Goal: Task Accomplishment & Management: Use online tool/utility

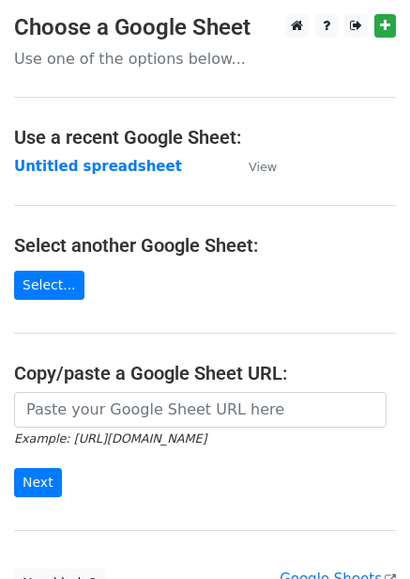
click at [153, 174] on td "Untitled spreadsheet" at bounding box center [122, 167] width 216 height 22
click at [123, 172] on strong "Untitled spreadsheet" at bounding box center [98, 166] width 168 height 17
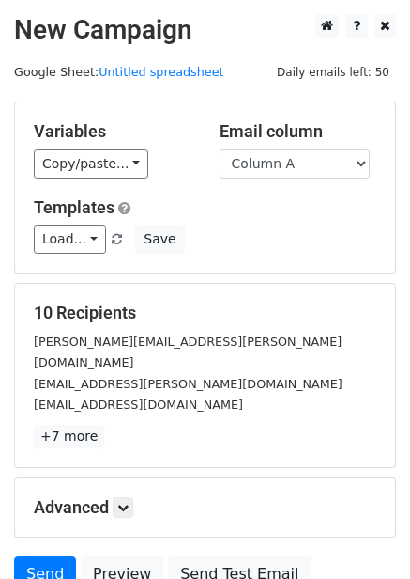
scroll to position [151, 0]
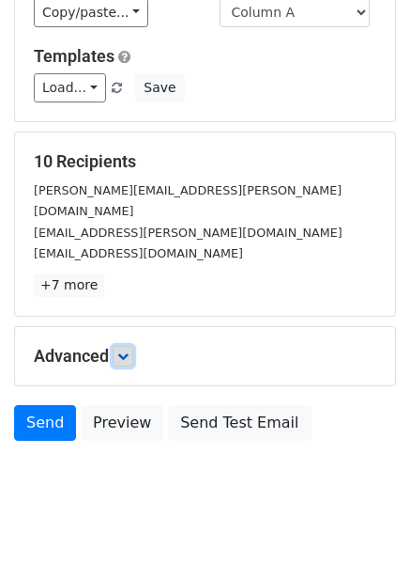
click at [133, 346] on link at bounding box center [123, 356] width 21 height 21
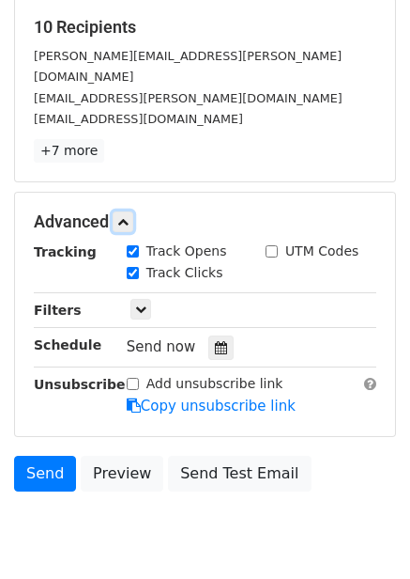
scroll to position [312, 0]
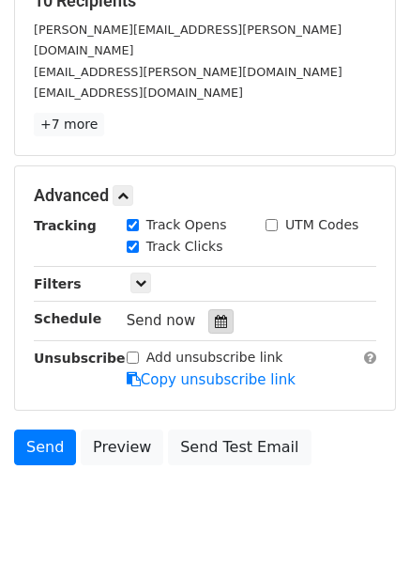
click at [219, 309] on div at bounding box center [220, 321] width 25 height 24
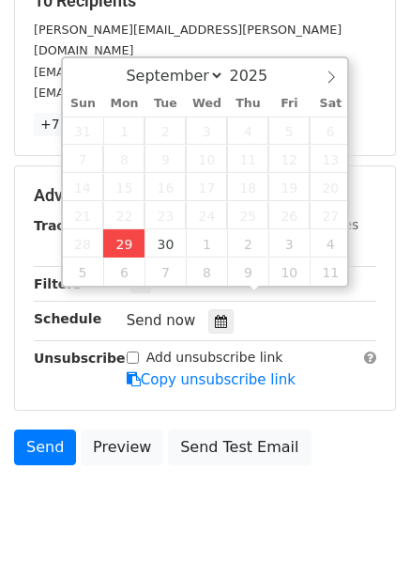
type input "2025-09-29 15:38"
type input "03"
type input "38"
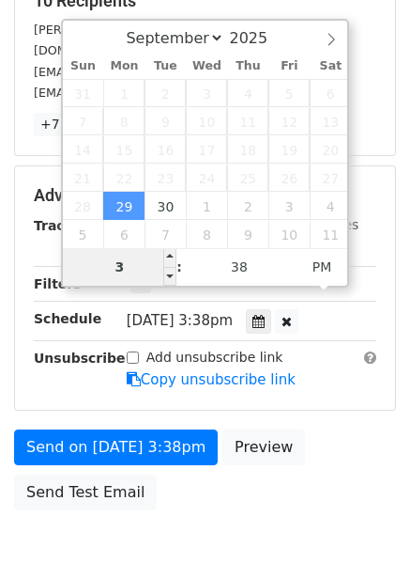
click at [136, 272] on input "3" at bounding box center [120, 267] width 115 height 38
type input "4"
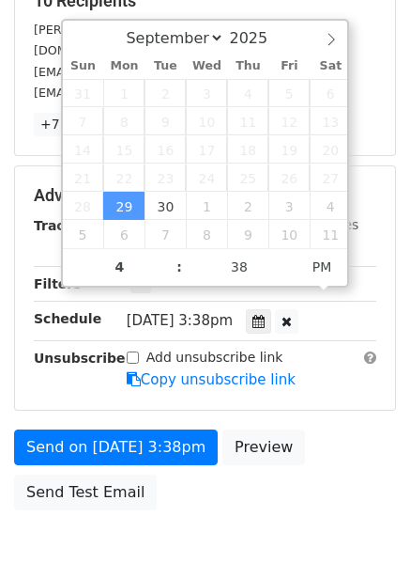
type input "2025-09-29 16:38"
click at [341, 429] on div "Send on Sep 29 at 3:38pm Preview Send Test Email" at bounding box center [205, 474] width 410 height 90
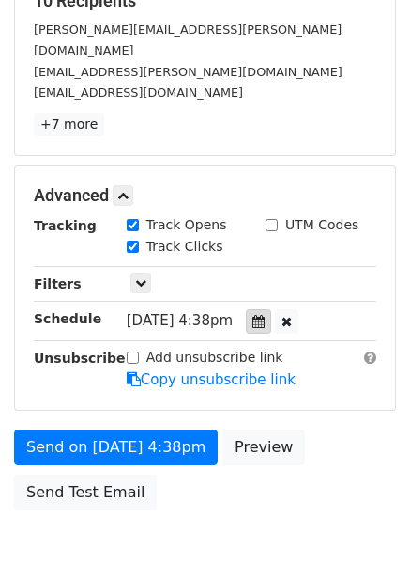
click at [289, 237] on div "Track Clicks" at bounding box center [252, 248] width 278 height 23
click at [265, 315] on icon at bounding box center [259, 321] width 12 height 13
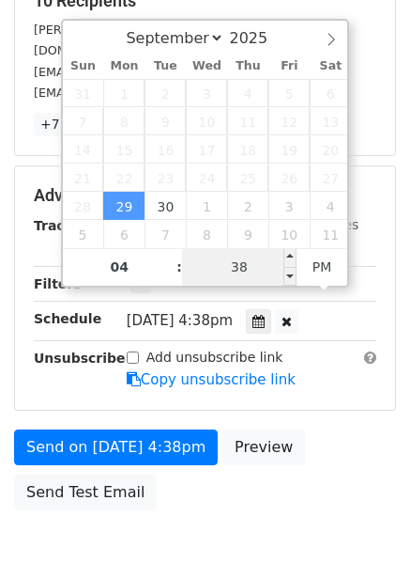
click at [247, 260] on input "38" at bounding box center [239, 267] width 115 height 38
type input "22"
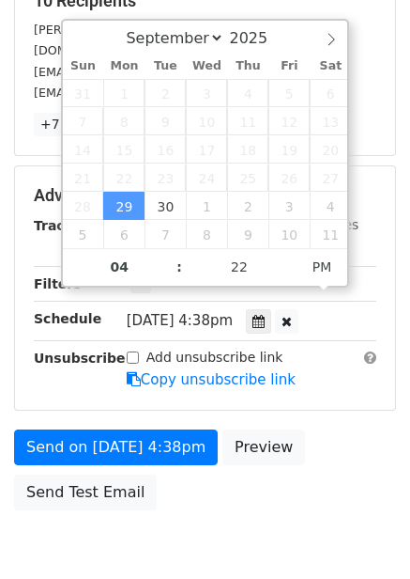
type input "2025-09-29 16:22"
click at [335, 474] on div "Send on Sep 29 at 4:38pm Preview Send Test Email" at bounding box center [205, 474] width 410 height 90
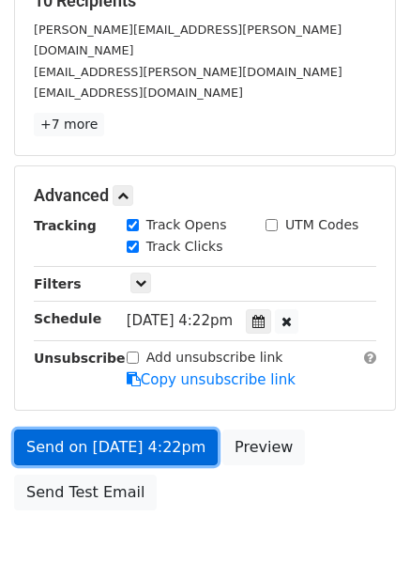
click at [140, 429] on link "Send on Sep 29 at 4:22pm" at bounding box center [116, 447] width 204 height 36
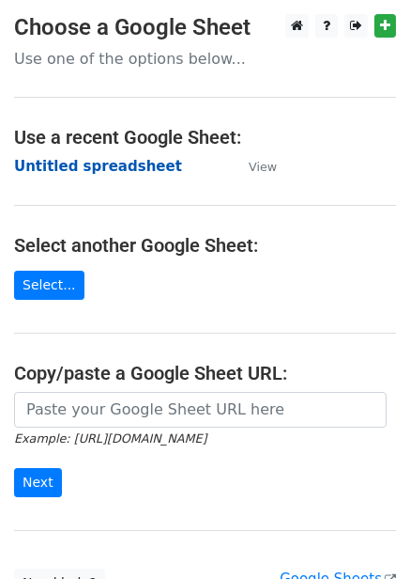
click at [108, 175] on strong "Untitled spreadsheet" at bounding box center [98, 166] width 168 height 17
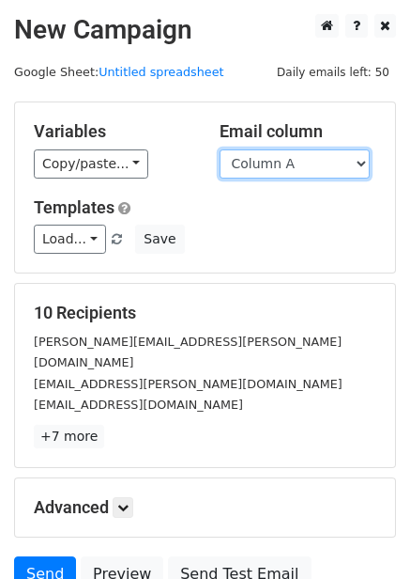
click at [263, 162] on select "Column A Column B Column C Column D Column E Column F" at bounding box center [295, 163] width 150 height 29
select select "Column B"
click at [220, 149] on select "Column A Column B Column C Column D Column E Column F" at bounding box center [295, 163] width 150 height 29
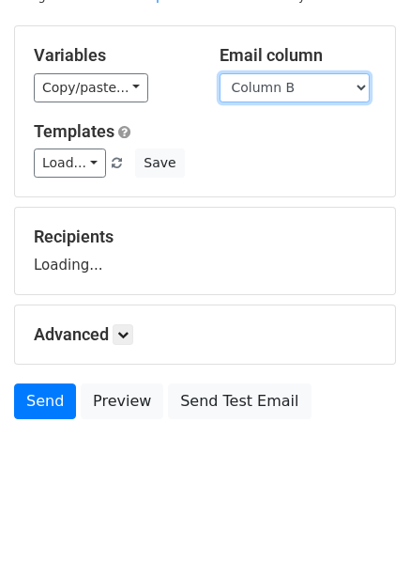
scroll to position [93, 0]
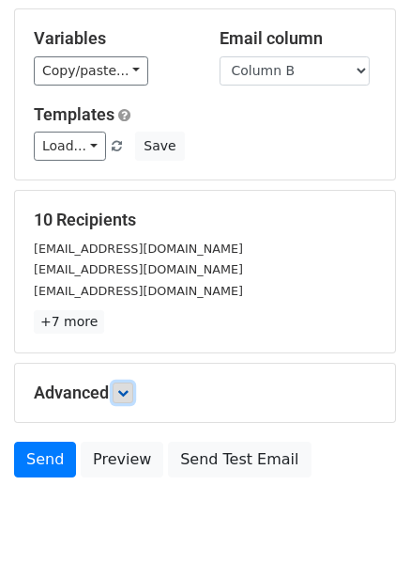
click at [123, 387] on icon at bounding box center [122, 392] width 11 height 11
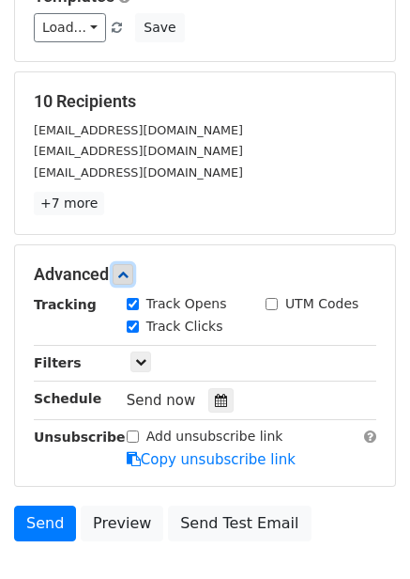
scroll to position [335, 0]
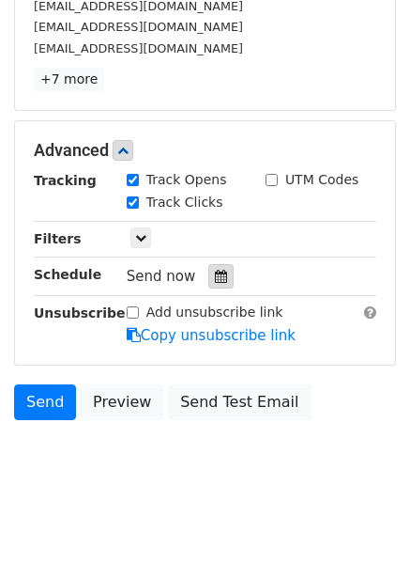
click at [215, 278] on icon at bounding box center [221, 276] width 12 height 13
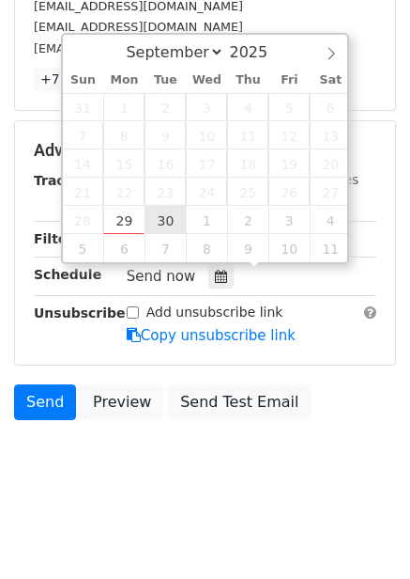
type input "2025-09-30 12:00"
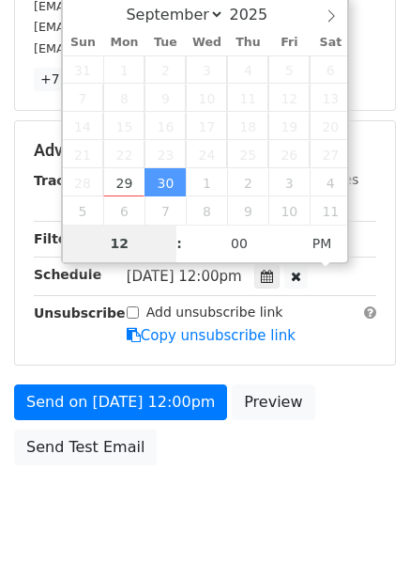
type input "5"
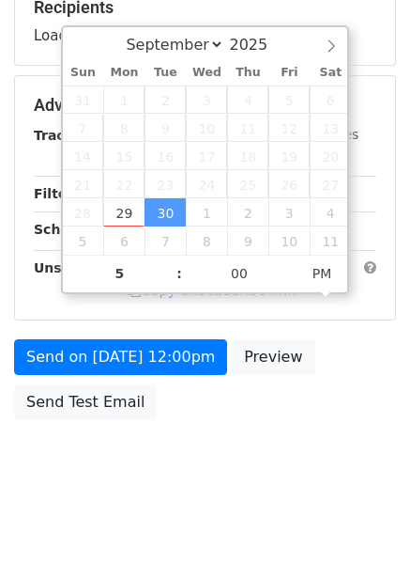
type input "2025-09-30 17:00"
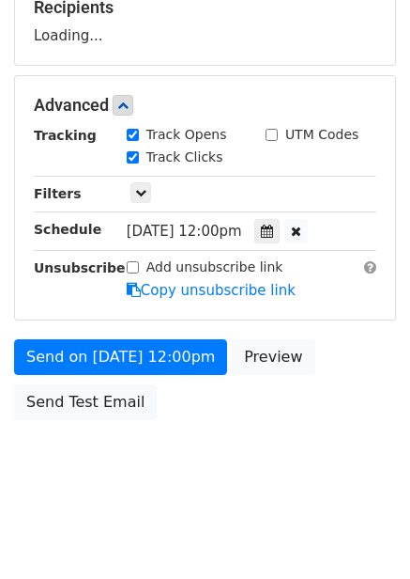
click at [321, 447] on body "New Campaign Daily emails left: 50 Google Sheet: Untitled spreadsheet Variables…" at bounding box center [205, 106] width 410 height 795
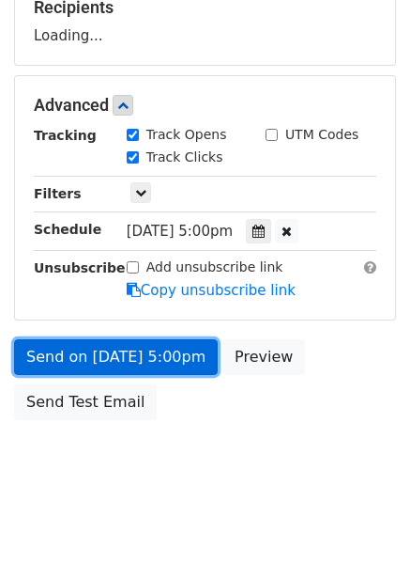
click at [165, 345] on link "Send on Sep 30 at 5:00pm" at bounding box center [116, 357] width 204 height 36
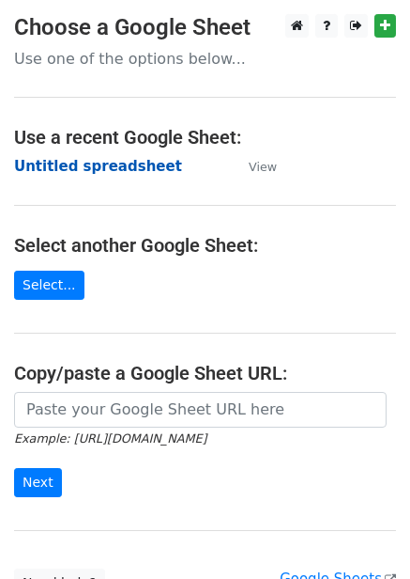
click at [95, 164] on strong "Untitled spreadsheet" at bounding box center [98, 166] width 168 height 17
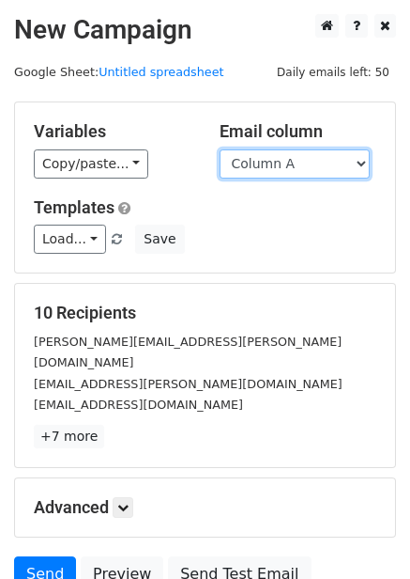
drag, startPoint x: 290, startPoint y: 161, endPoint x: 290, endPoint y: 172, distance: 11.3
click at [290, 161] on select "Column A Column B Column C Column D Column E Column F" at bounding box center [295, 163] width 150 height 29
select select "Column C"
click at [220, 149] on select "Column A Column B Column C Column D Column E Column F" at bounding box center [295, 163] width 150 height 29
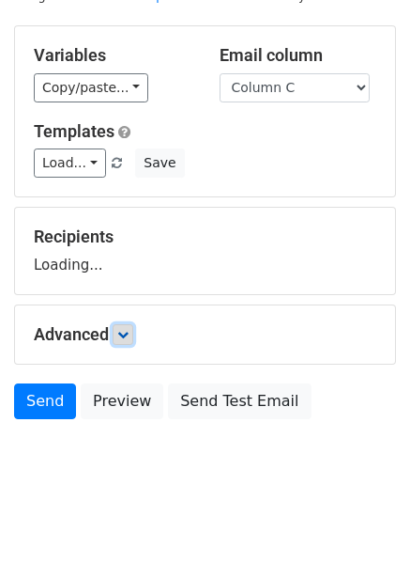
click at [129, 329] on icon at bounding box center [122, 334] width 11 height 11
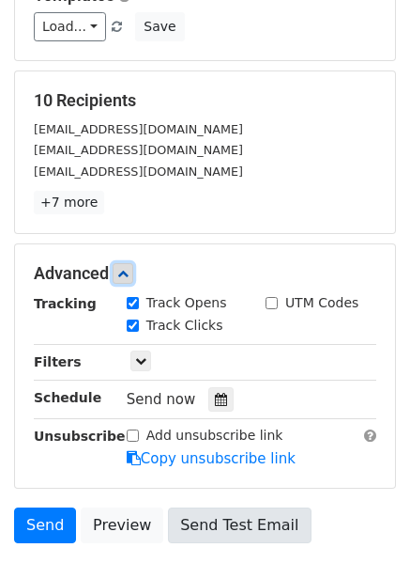
scroll to position [330, 0]
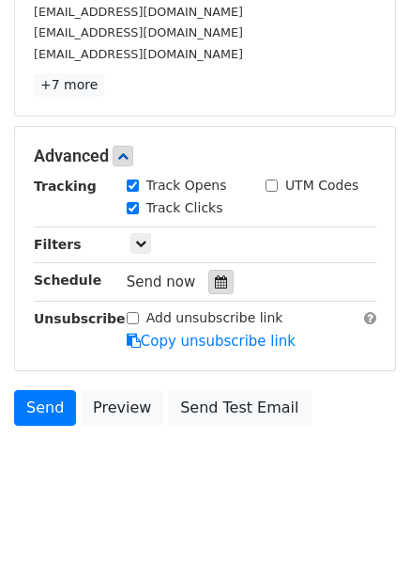
click at [208, 276] on div at bounding box center [220, 282] width 25 height 24
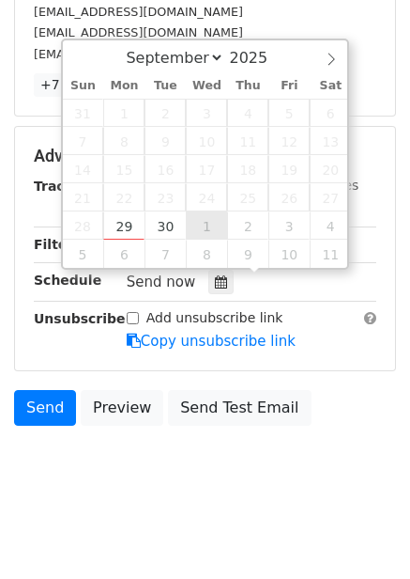
type input "2025-10-01 12:00"
select select "9"
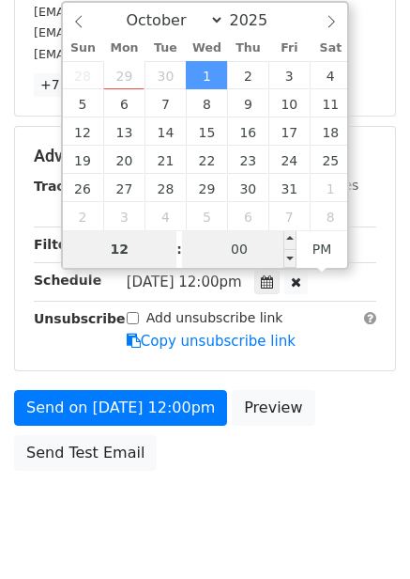
scroll to position [305, 0]
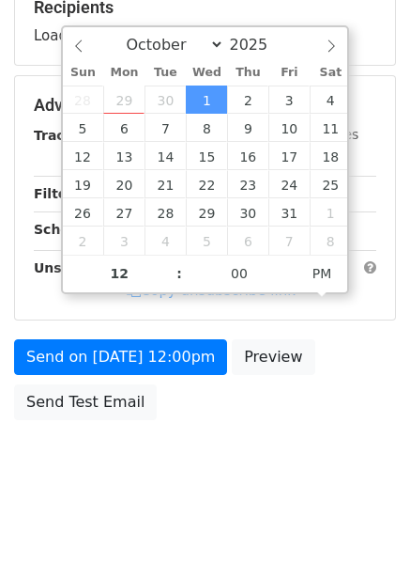
click at [268, 469] on body "New Campaign Daily emails left: 50 Google Sheet: Untitled spreadsheet Variables…" at bounding box center [205, 106] width 410 height 795
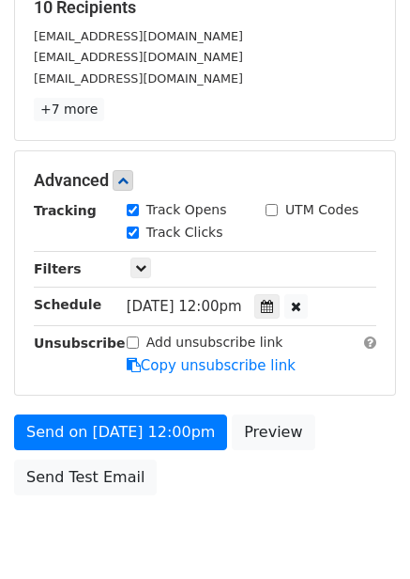
drag, startPoint x: 272, startPoint y: 295, endPoint x: 255, endPoint y: 312, distance: 24.6
click at [272, 295] on div at bounding box center [267, 306] width 25 height 24
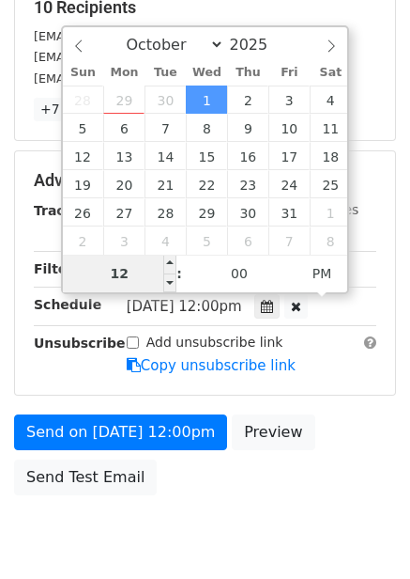
click at [153, 284] on input "12" at bounding box center [120, 274] width 115 height 38
type input "6"
type input "2025-10-01 18:00"
click at [243, 462] on div "Send on Oct 1 at 12:00pm Preview Send Test Email" at bounding box center [205, 459] width 410 height 90
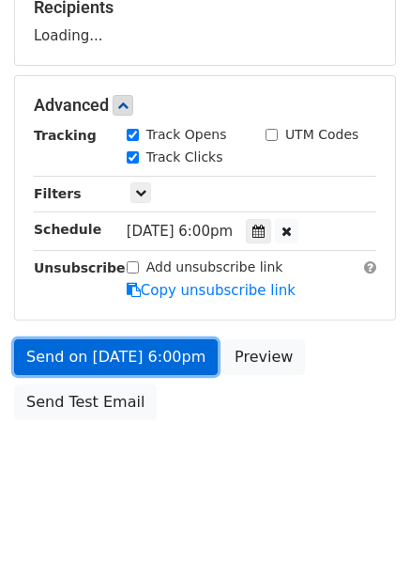
click at [151, 370] on link "Send on Oct 1 at 6:00pm" at bounding box center [116, 357] width 204 height 36
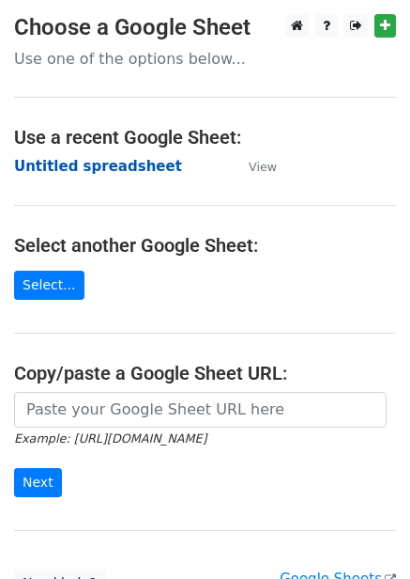
click at [96, 171] on strong "Untitled spreadsheet" at bounding box center [98, 166] width 168 height 17
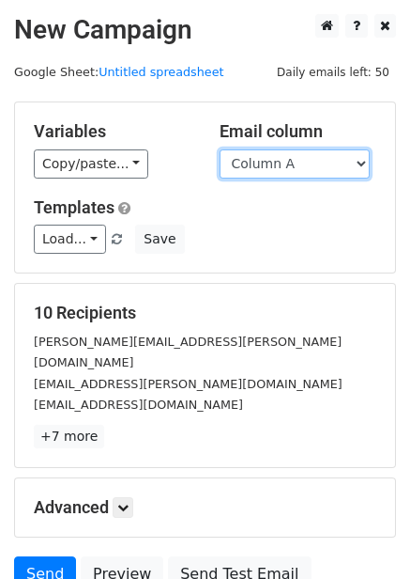
click at [292, 167] on select "Column A Column B Column C Column D Column E Column F" at bounding box center [295, 163] width 150 height 29
click at [220, 149] on select "Column A Column B Column C Column D Column E Column F" at bounding box center [295, 163] width 150 height 29
click at [328, 160] on select "Column A Column B Column C Column D Column E Column F" at bounding box center [295, 163] width 150 height 29
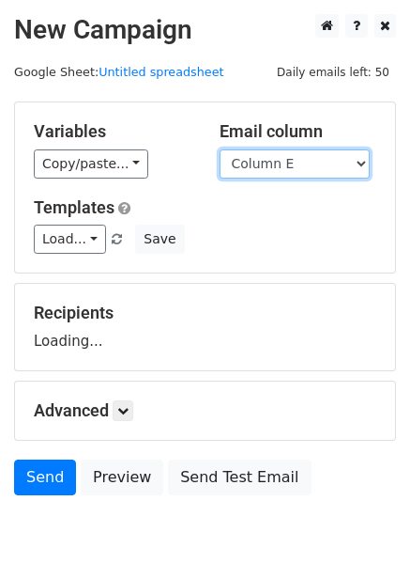
select select "Column D"
click at [220, 149] on select "Column A Column B Column C Column D Column E Column F" at bounding box center [295, 163] width 150 height 29
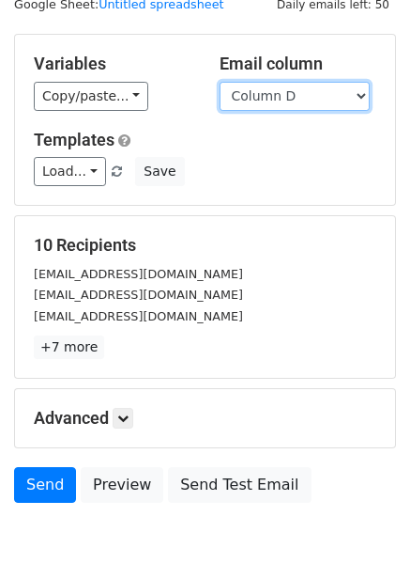
scroll to position [76, 0]
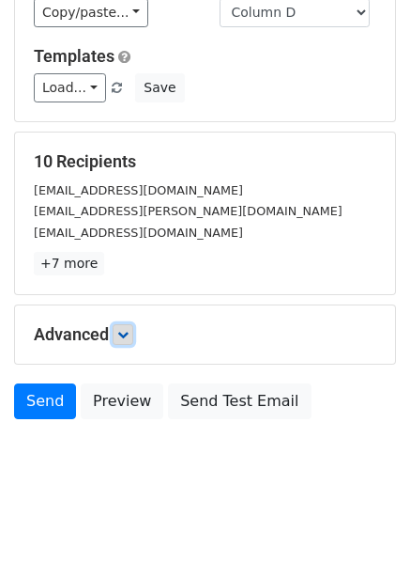
click at [133, 335] on link at bounding box center [123, 334] width 21 height 21
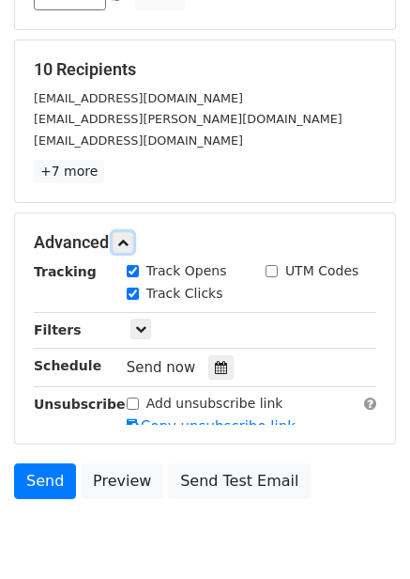
scroll to position [253, 0]
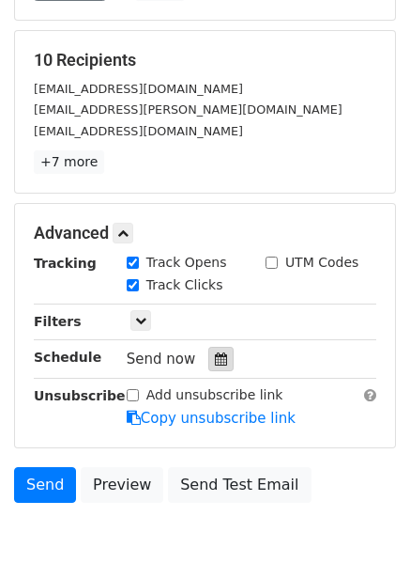
click at [215, 353] on icon at bounding box center [221, 358] width 12 height 13
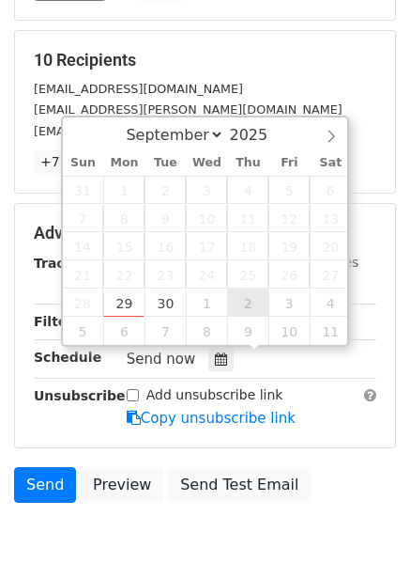
type input "2025-10-02 12:00"
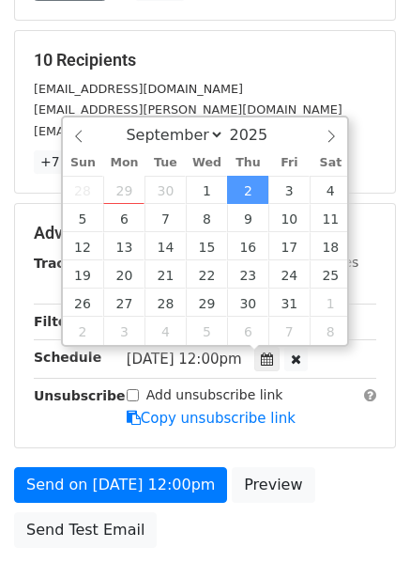
select select "9"
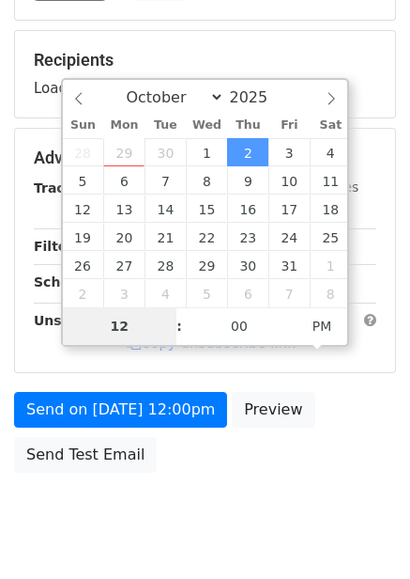
type input "7"
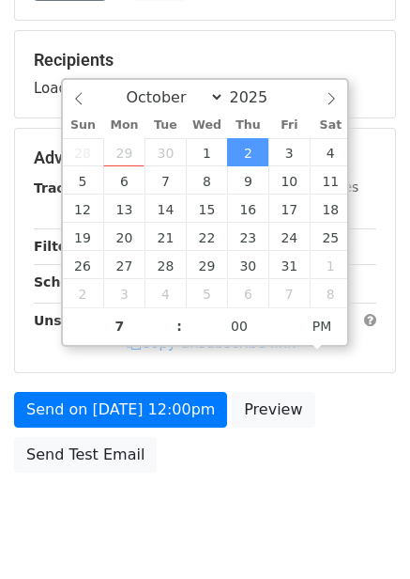
type input "2025-10-02 19:00"
click at [293, 434] on div "Send on Oct 2 at 12:00pm Preview Send Test Email" at bounding box center [205, 437] width 410 height 90
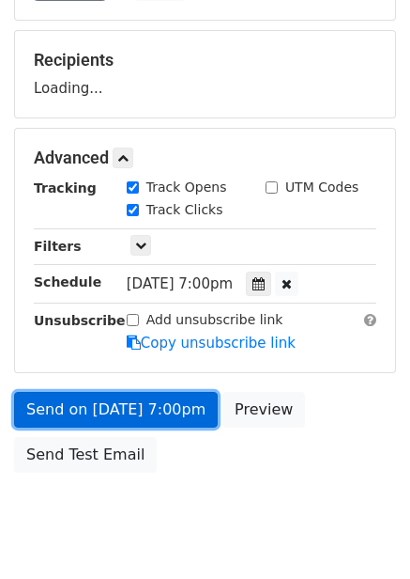
click at [161, 392] on link "Send on Oct 2 at 7:00pm" at bounding box center [116, 410] width 204 height 36
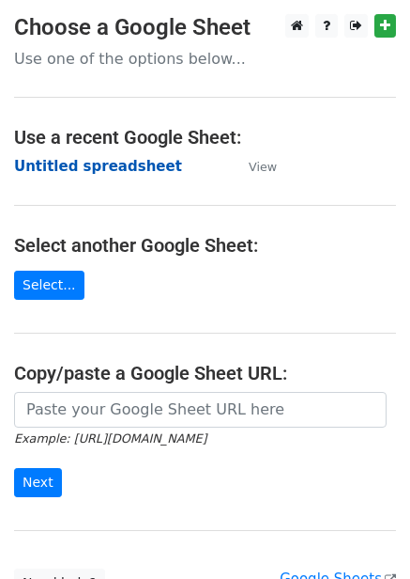
click at [103, 162] on strong "Untitled spreadsheet" at bounding box center [98, 166] width 168 height 17
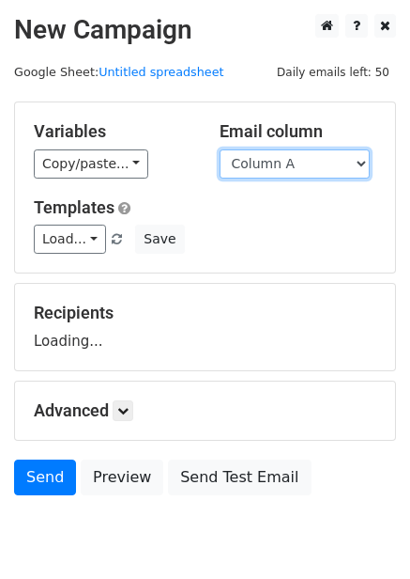
drag, startPoint x: 0, startPoint y: 0, endPoint x: 297, endPoint y: 177, distance: 345.3
click at [297, 177] on select "Column A Column B Column C Column D Column E Column F" at bounding box center [295, 163] width 150 height 29
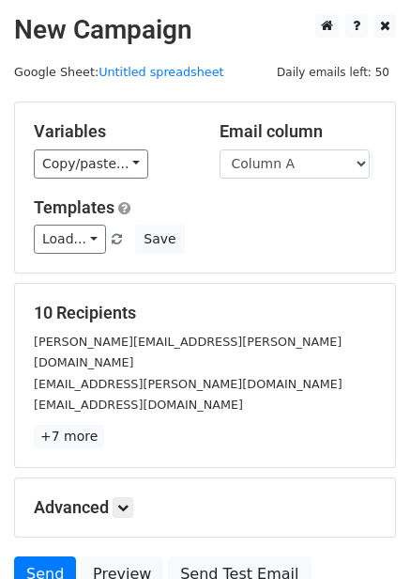
click at [274, 292] on div "10 Recipients danielle.lecointe@catch-22.org.uk asiya.laher@catch-22.org.uk sup…" at bounding box center [205, 375] width 380 height 183
drag, startPoint x: 295, startPoint y: 156, endPoint x: 295, endPoint y: 170, distance: 14.1
click at [295, 156] on select "Column A Column B Column C Column D Column E Column F" at bounding box center [295, 163] width 150 height 29
select select "Column E"
click at [220, 149] on select "Column A Column B Column C Column D Column E Column F" at bounding box center [295, 163] width 150 height 29
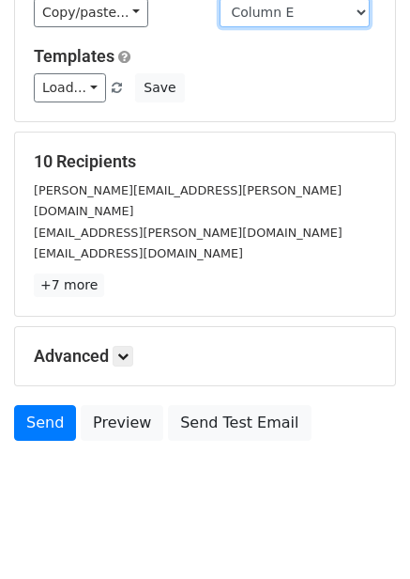
scroll to position [76, 0]
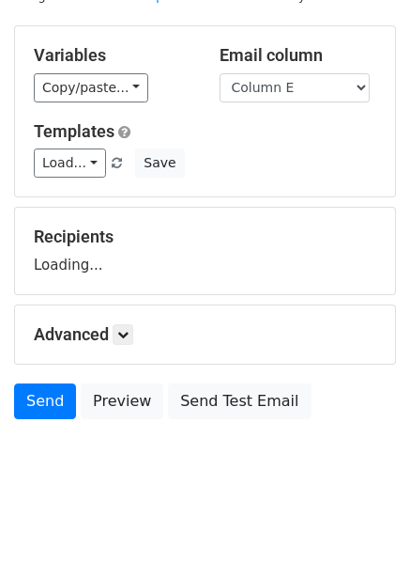
click at [137, 344] on h5 "Advanced" at bounding box center [205, 334] width 343 height 21
click at [108, 334] on h5 "Advanced" at bounding box center [205, 334] width 343 height 21
click at [128, 337] on form "Variables Copy/paste... {{Column A}} {{Column B}} {{Column C}} {{Column D}} {{C…" at bounding box center [205, 226] width 382 height 403
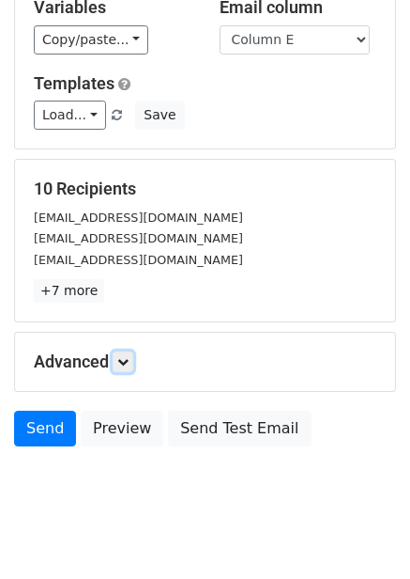
scroll to position [151, 0]
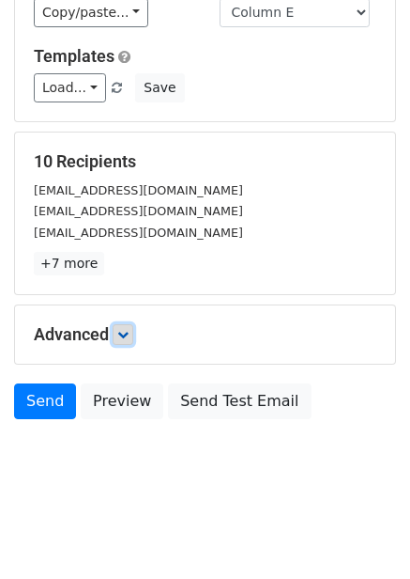
click at [129, 333] on icon at bounding box center [122, 334] width 11 height 11
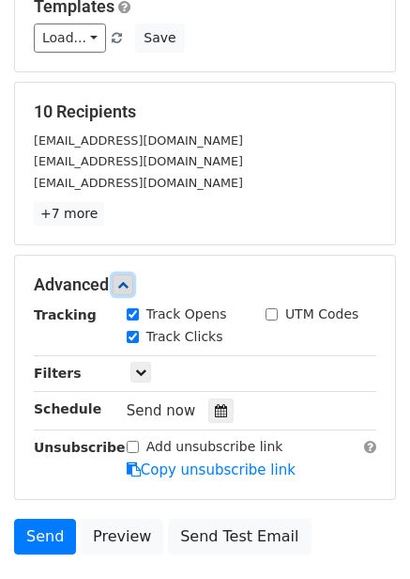
scroll to position [208, 0]
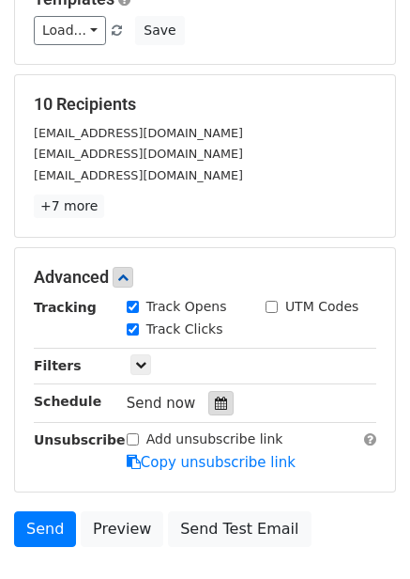
click at [215, 401] on icon at bounding box center [221, 402] width 12 height 13
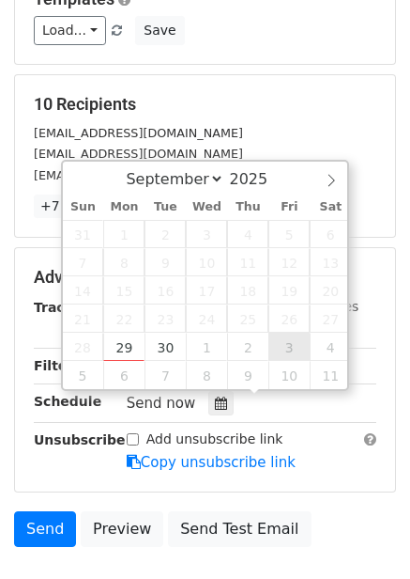
type input "2025-10-03 12:00"
select select "9"
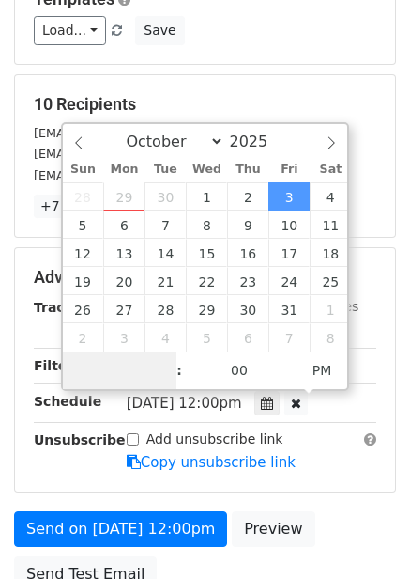
type input "8"
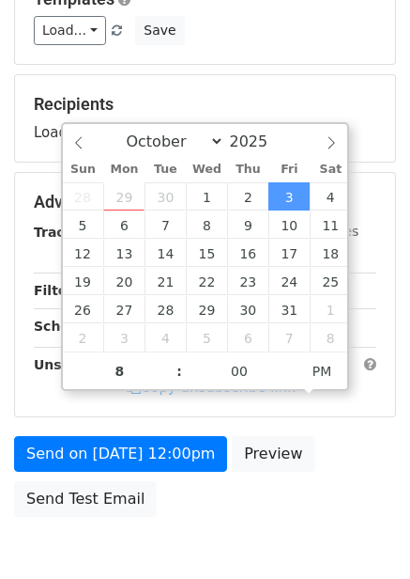
type input "2025-10-03 20:00"
click at [381, 461] on div "Send on Oct 3 at 12:00pm Preview Send Test Email" at bounding box center [205, 481] width 410 height 90
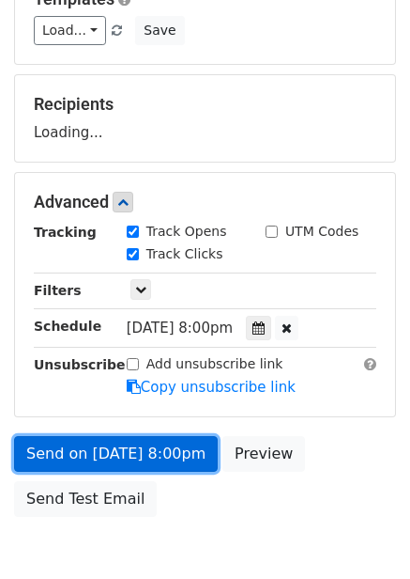
click at [147, 449] on link "Send on Oct 3 at 8:00pm" at bounding box center [116, 454] width 204 height 36
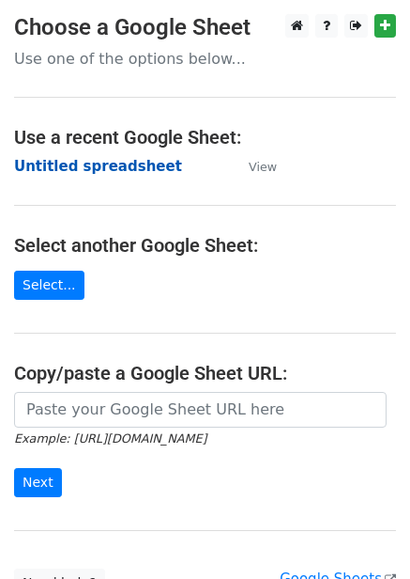
click at [122, 163] on strong "Untitled spreadsheet" at bounding box center [98, 166] width 168 height 17
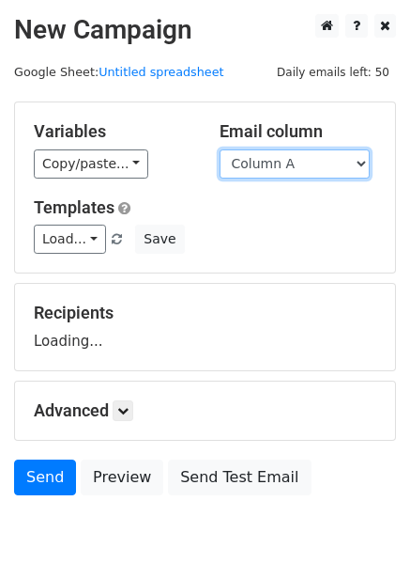
click at [323, 165] on select "Column A Column B Column C Column D Column E Column F" at bounding box center [295, 163] width 150 height 29
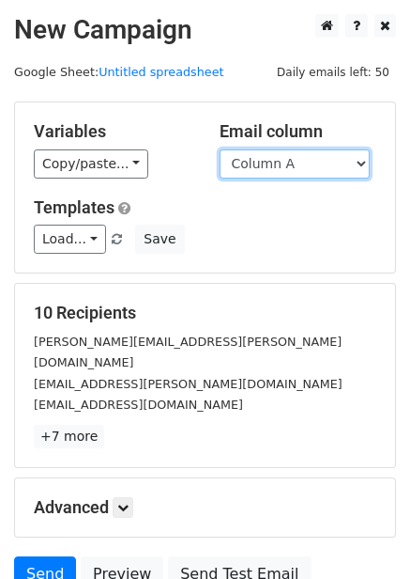
click at [311, 168] on select "Column A Column B Column C Column D Column E Column F" at bounding box center [295, 163] width 150 height 29
select select "Column F"
click at [220, 149] on select "Column A Column B Column C Column D Column E Column F" at bounding box center [295, 163] width 150 height 29
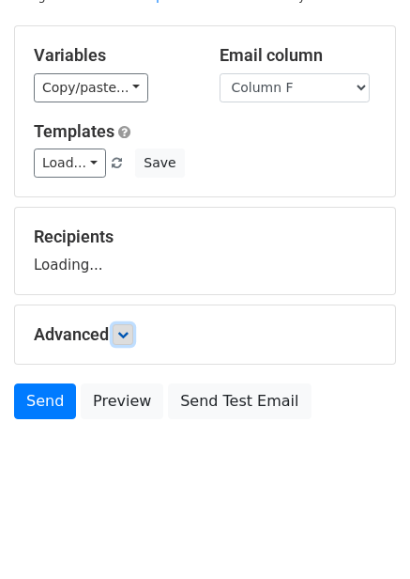
click at [133, 328] on link at bounding box center [123, 334] width 21 height 21
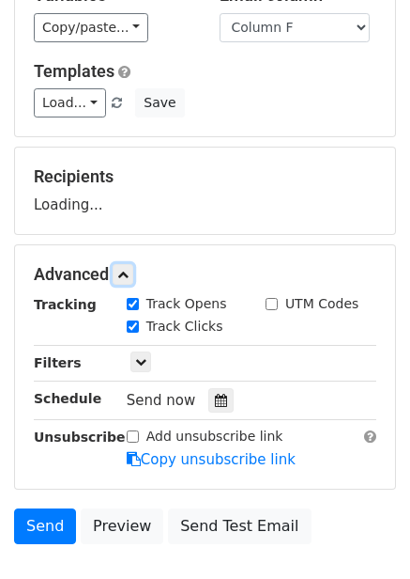
scroll to position [170, 0]
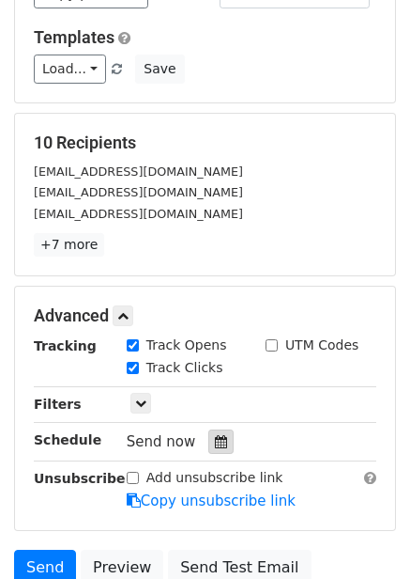
click at [221, 445] on div at bounding box center [220, 441] width 25 height 24
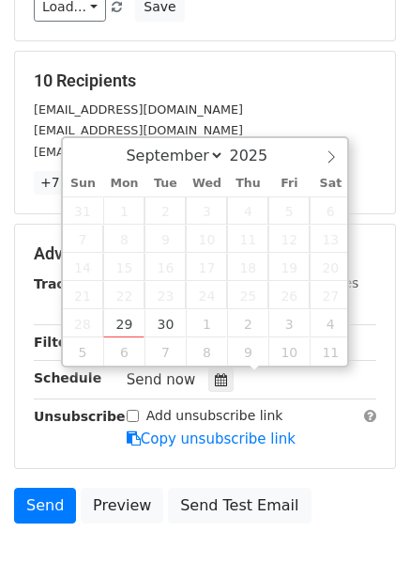
scroll to position [335, 0]
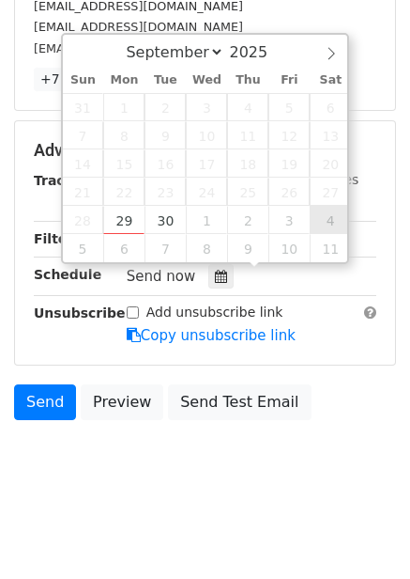
type input "[DATE] 12:00"
select select "9"
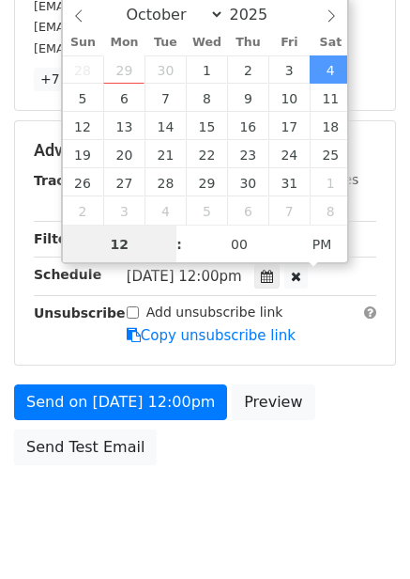
scroll to position [1, 0]
type input "9"
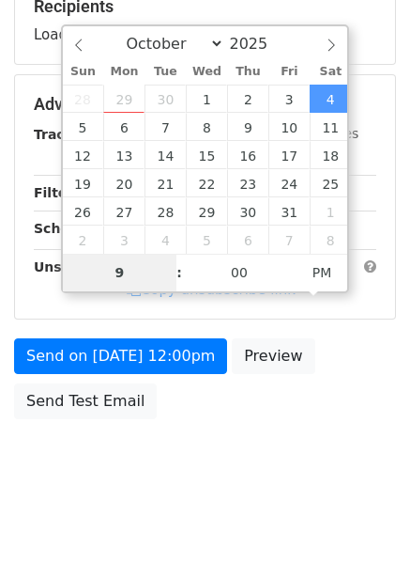
scroll to position [305, 0]
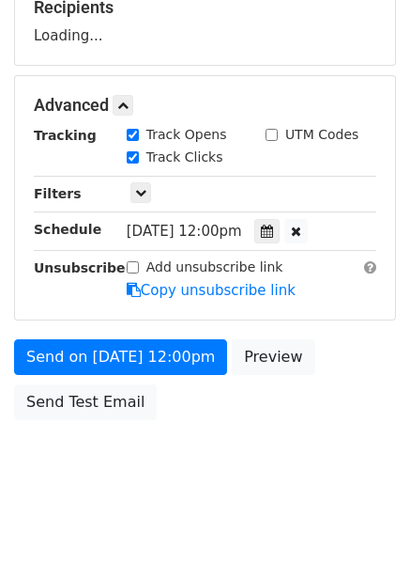
type input "[DATE] 21:00"
click at [378, 382] on div "Send on [DATE] 12:00pm Preview Send Test Email" at bounding box center [205, 384] width 410 height 90
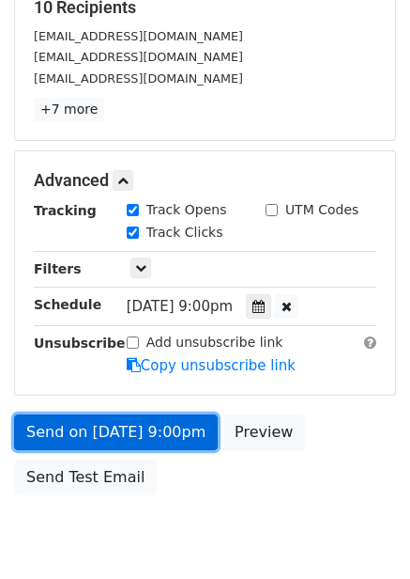
click at [133, 438] on link "Send on [DATE] 9:00pm" at bounding box center [116, 432] width 204 height 36
